Goal: Task Accomplishment & Management: Use online tool/utility

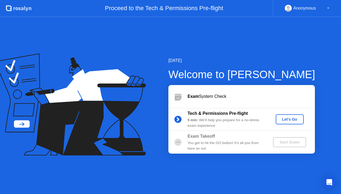
click at [291, 119] on div "Let's Go" at bounding box center [290, 119] width 24 height 4
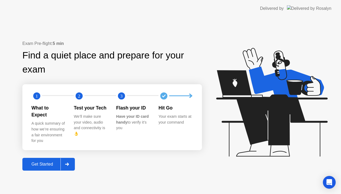
click at [65, 159] on div at bounding box center [66, 164] width 13 height 12
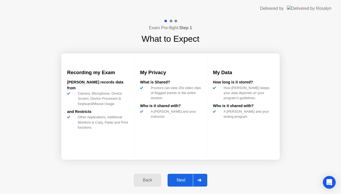
click at [183, 183] on div "Next" at bounding box center [181, 180] width 24 height 5
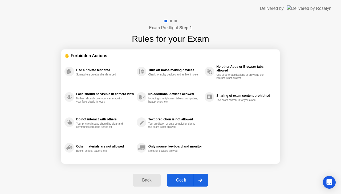
click at [182, 183] on div "Got it" at bounding box center [180, 180] width 25 height 5
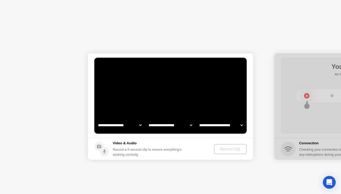
select select "**********"
select select "*******"
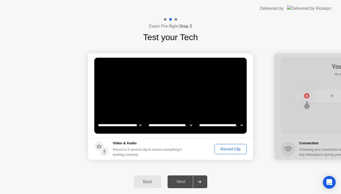
click at [231, 151] on div "Record Clip" at bounding box center [230, 149] width 28 height 4
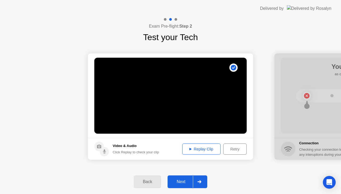
click at [189, 183] on div "Next" at bounding box center [181, 182] width 24 height 5
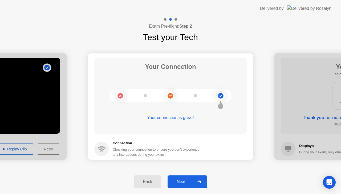
click at [202, 183] on div at bounding box center [199, 182] width 13 height 12
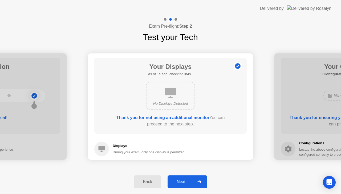
click at [198, 184] on div at bounding box center [199, 182] width 13 height 12
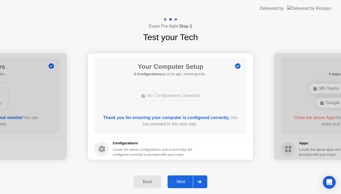
click at [199, 184] on div at bounding box center [199, 182] width 13 height 12
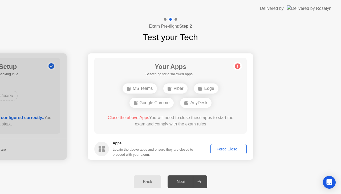
click at [219, 149] on div "Force Close..." at bounding box center [228, 149] width 32 height 4
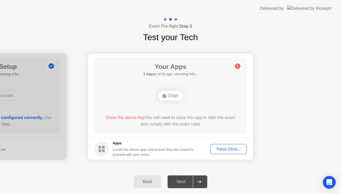
click at [231, 150] on div "Force Close..." at bounding box center [228, 149] width 32 height 4
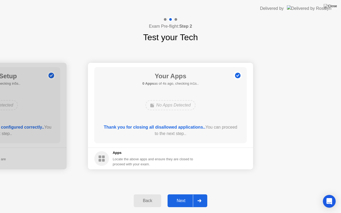
click at [184, 194] on div "Next" at bounding box center [181, 200] width 24 height 5
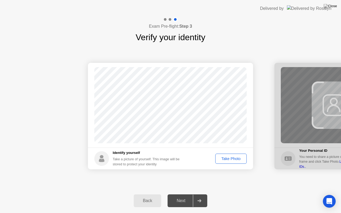
click at [232, 157] on div "Take Photo" at bounding box center [231, 159] width 28 height 4
click at [180, 194] on div "Next" at bounding box center [181, 200] width 24 height 5
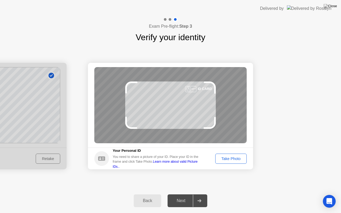
click at [236, 160] on div "Take Photo" at bounding box center [231, 159] width 28 height 4
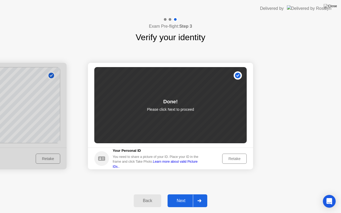
click at [205, 194] on div at bounding box center [199, 201] width 13 height 12
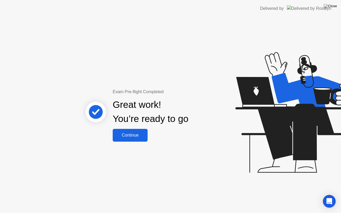
click at [143, 138] on button "Continue" at bounding box center [130, 135] width 35 height 13
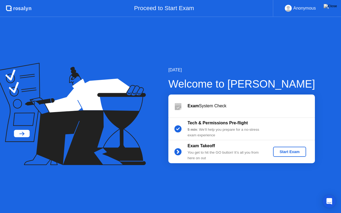
click at [290, 154] on div "Start Exam" at bounding box center [289, 152] width 28 height 4
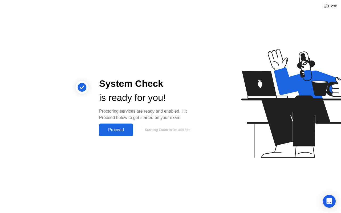
click at [122, 128] on div "Proceed" at bounding box center [116, 130] width 31 height 5
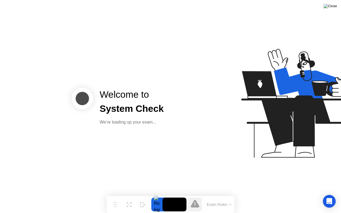
click at [333, 8] on img at bounding box center [329, 6] width 13 height 4
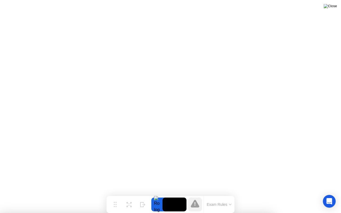
click at [331, 7] on img at bounding box center [329, 6] width 13 height 4
